Goal: Navigation & Orientation: Find specific page/section

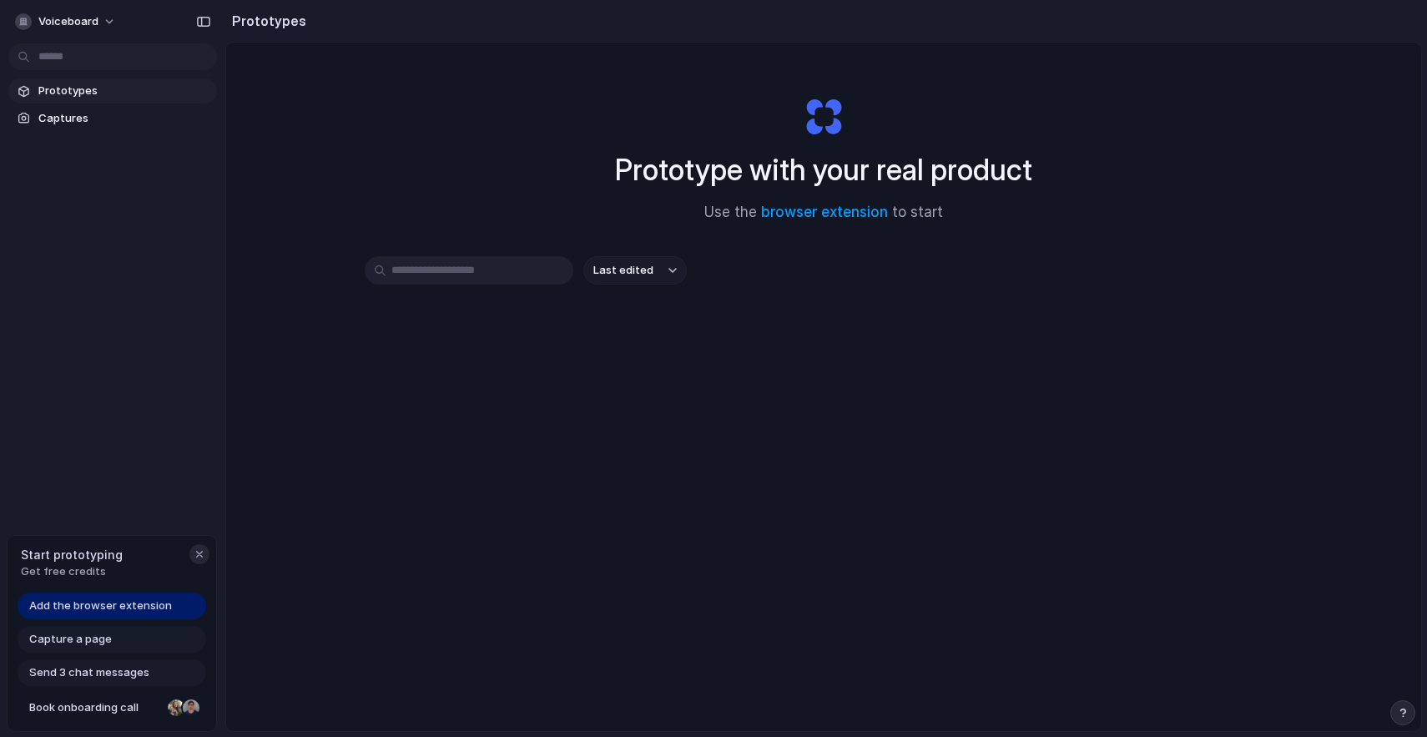
click at [197, 559] on div "button" at bounding box center [199, 553] width 13 height 13
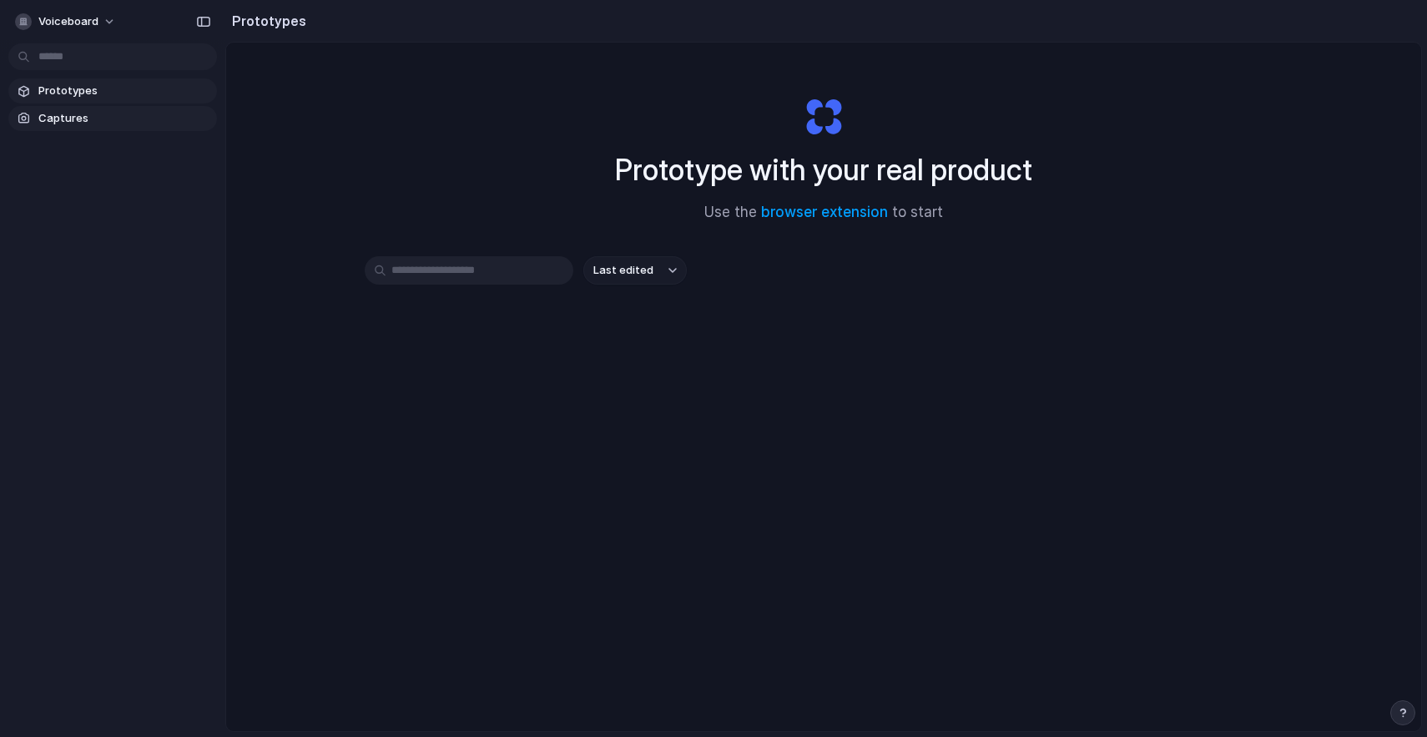
click at [80, 120] on span "Captures" at bounding box center [124, 118] width 172 height 17
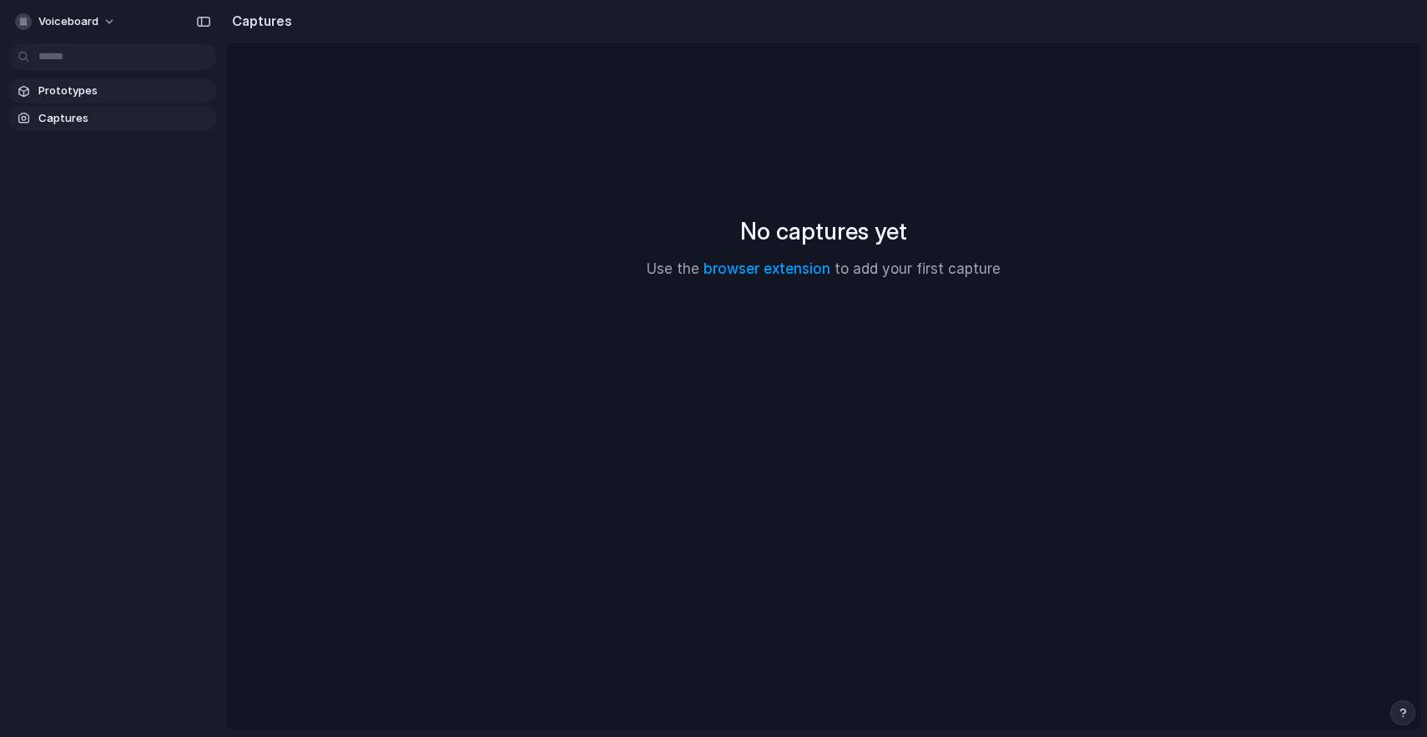
click at [63, 83] on span "Prototypes" at bounding box center [124, 91] width 172 height 17
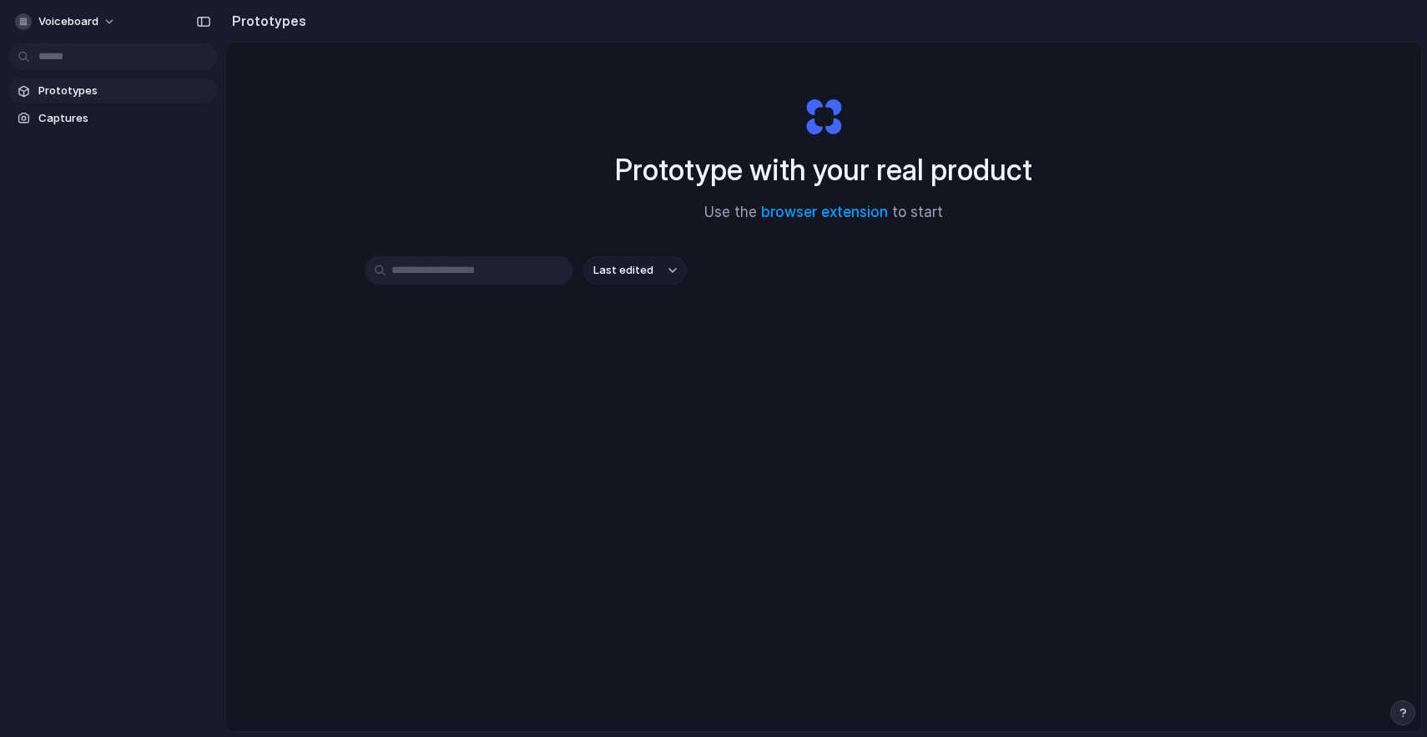
click at [624, 265] on span "Last edited" at bounding box center [623, 270] width 60 height 17
click at [384, 184] on div "Last edited Last created Alphabetical" at bounding box center [713, 368] width 1427 height 737
click at [197, 23] on div "button" at bounding box center [203, 22] width 15 height 12
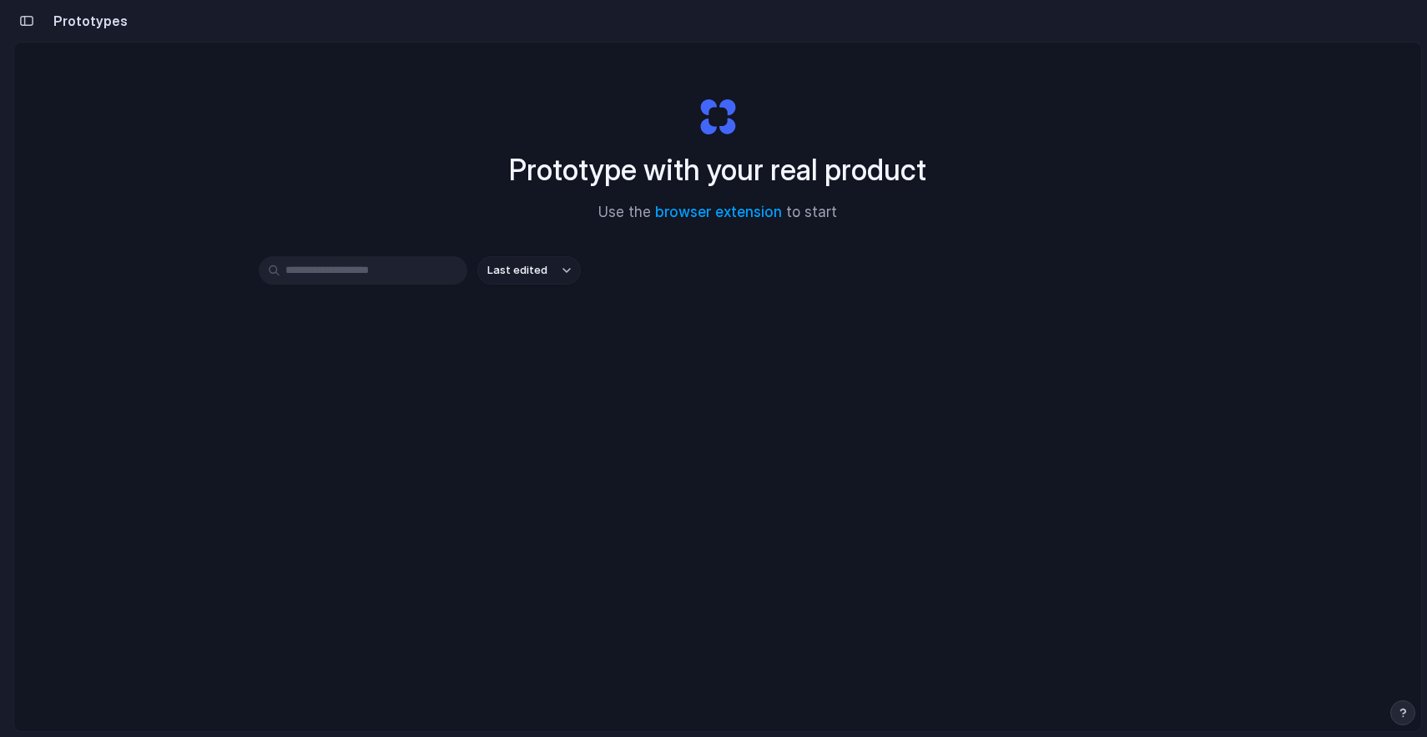
click at [36, 25] on button "button" at bounding box center [26, 21] width 27 height 27
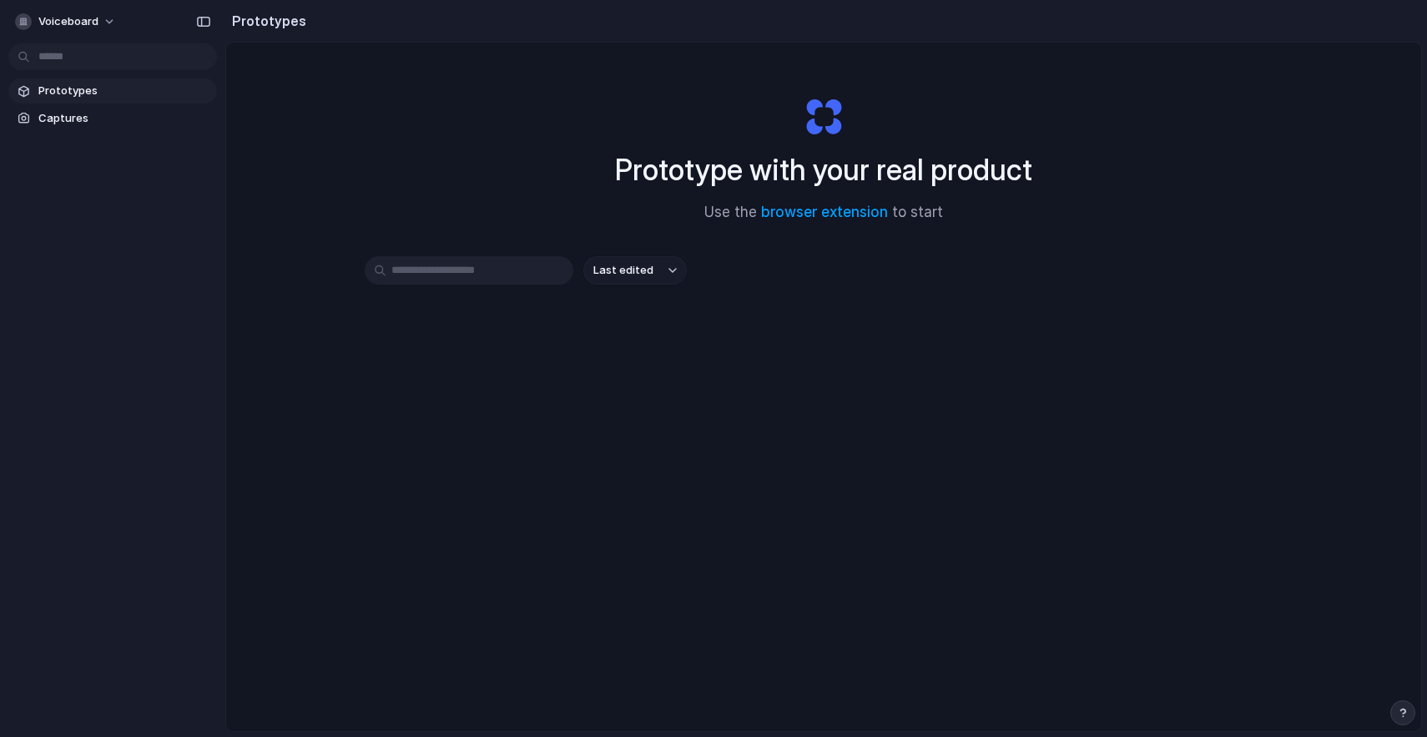
click at [74, 83] on span "Prototypes" at bounding box center [124, 91] width 172 height 17
click at [74, 14] on span "voiceboard" at bounding box center [68, 21] width 60 height 17
click at [371, 177] on div "Settings Invite members Change theme Sign out" at bounding box center [713, 368] width 1427 height 737
click at [82, 86] on span "Prototypes" at bounding box center [124, 91] width 172 height 17
click at [813, 214] on link "browser extension" at bounding box center [824, 212] width 127 height 17
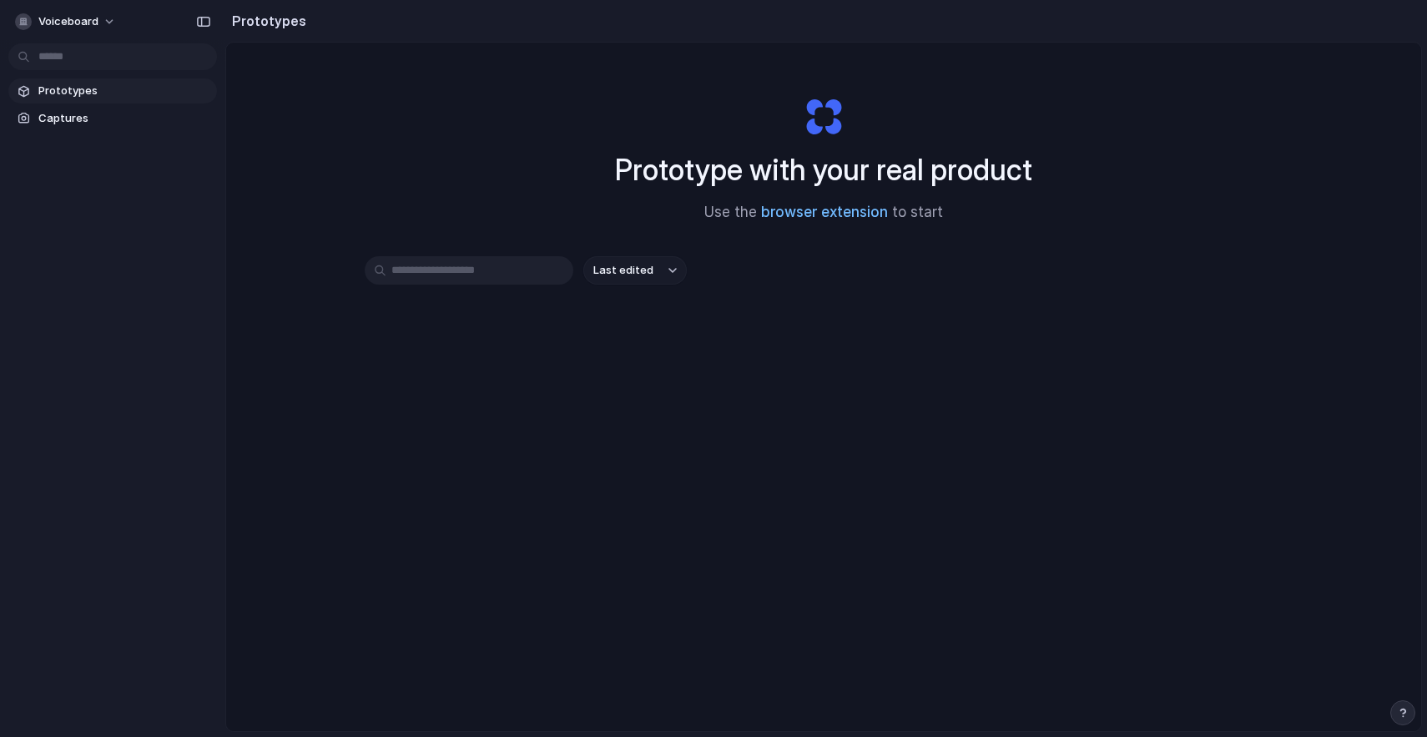
click at [828, 208] on link "browser extension" at bounding box center [824, 212] width 127 height 17
click at [804, 210] on link "browser extension" at bounding box center [824, 212] width 127 height 17
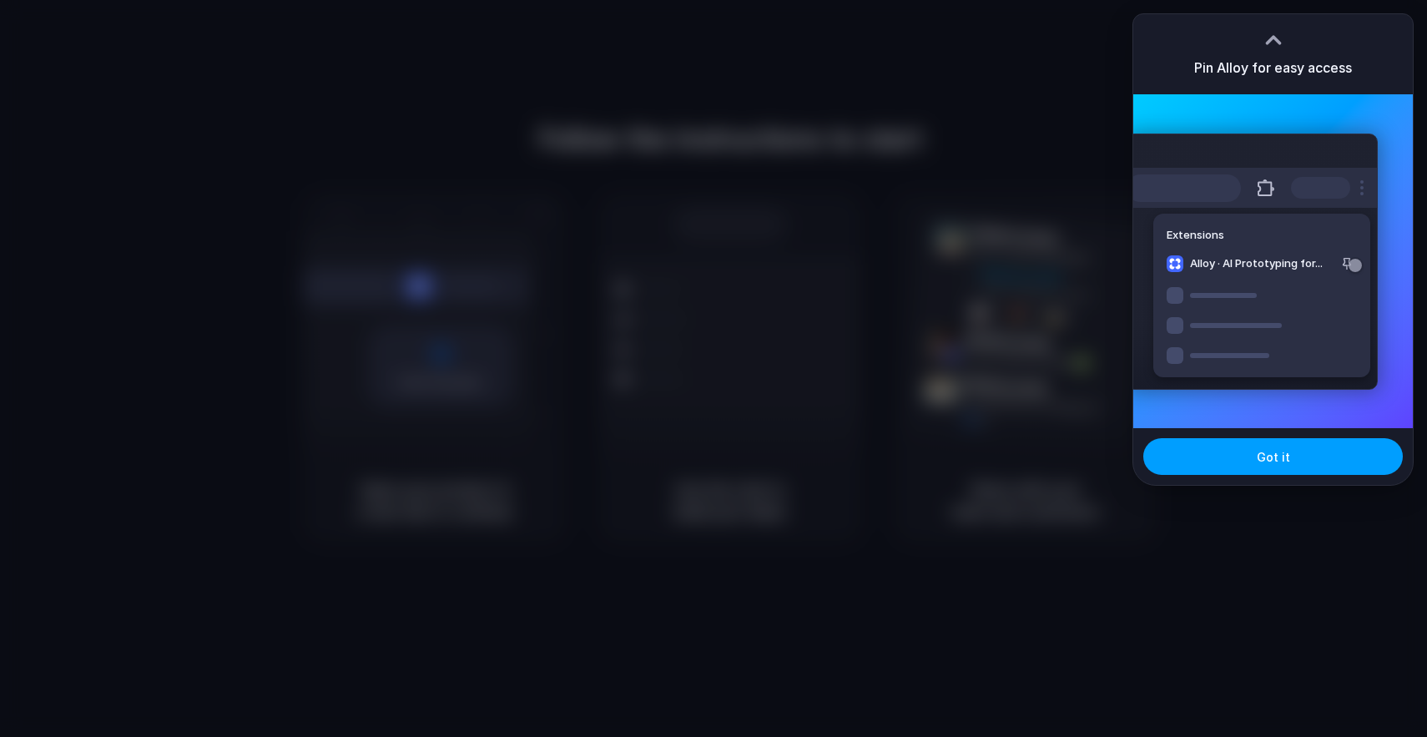
click at [1241, 469] on button "Got it" at bounding box center [1273, 456] width 260 height 37
